Goal: Task Accomplishment & Management: Manage account settings

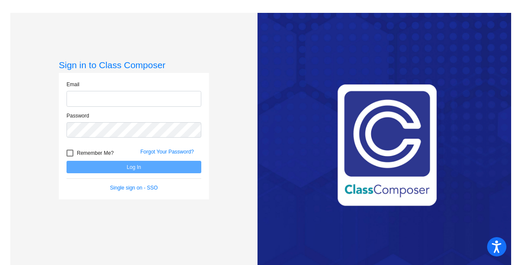
click at [149, 96] on input "email" at bounding box center [133, 99] width 135 height 16
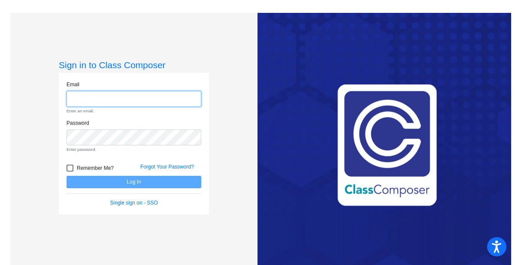
type input "[EMAIL_ADDRESS][DOMAIN_NAME]"
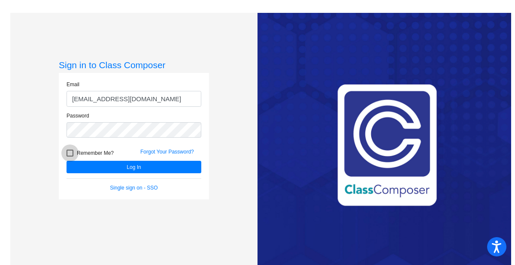
click at [69, 152] on div at bounding box center [69, 153] width 7 height 7
click at [69, 157] on input "Remember Me?" at bounding box center [69, 157] width 0 height 0
checkbox input "true"
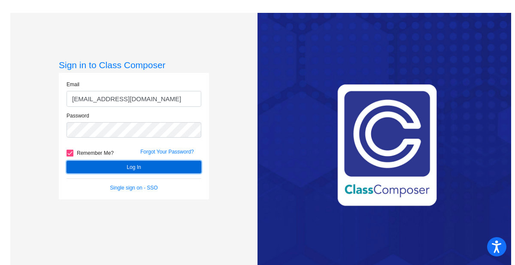
click at [119, 166] on button "Log In" at bounding box center [133, 167] width 135 height 12
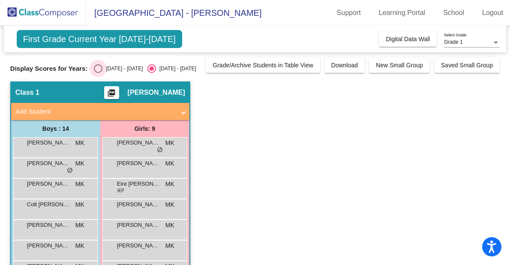
click at [96, 69] on div "Select an option" at bounding box center [98, 68] width 9 height 9
click at [98, 73] on input "[DATE] - [DATE]" at bounding box center [98, 73] width 0 height 0
radio input "true"
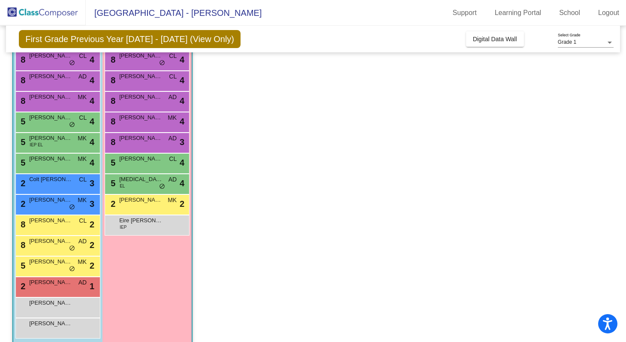
scroll to position [83, 0]
